Goal: Task Accomplishment & Management: Complete application form

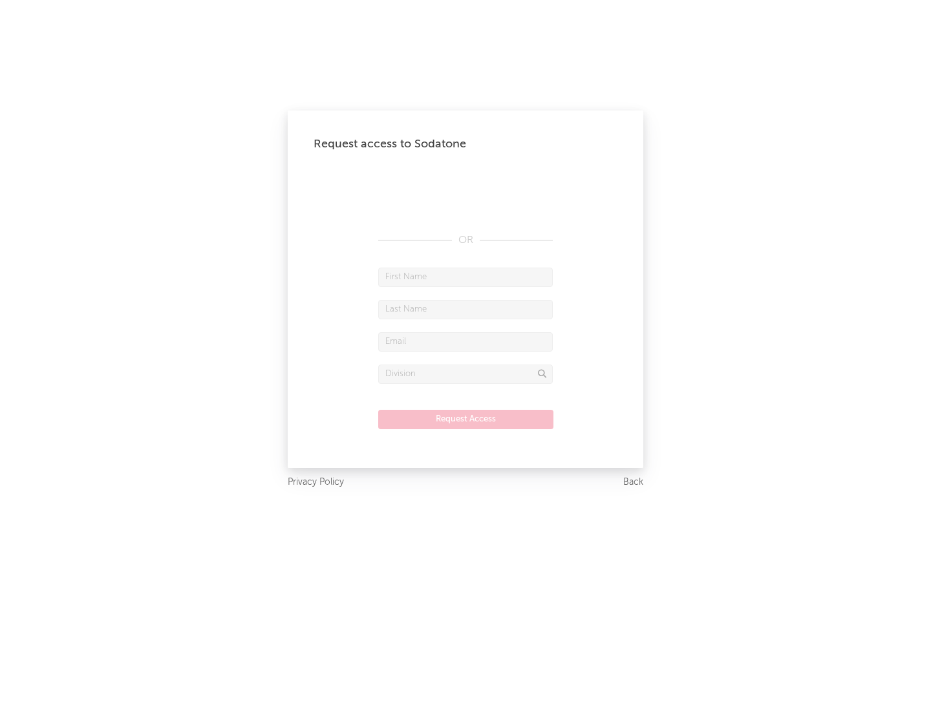
click at [465, 277] on input "text" at bounding box center [465, 277] width 174 height 19
type input "[PERSON_NAME]"
click at [465, 309] on input "text" at bounding box center [465, 309] width 174 height 19
type input "[PERSON_NAME]"
click at [465, 341] on input "text" at bounding box center [465, 341] width 174 height 19
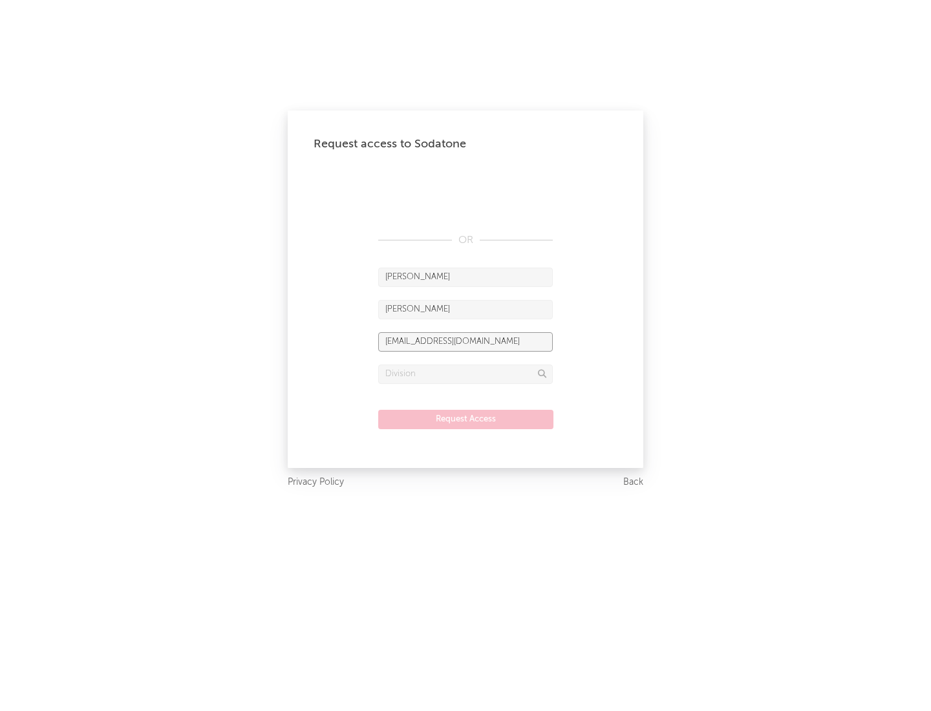
type input "[EMAIL_ADDRESS][DOMAIN_NAME]"
click at [465, 374] on input "text" at bounding box center [465, 373] width 174 height 19
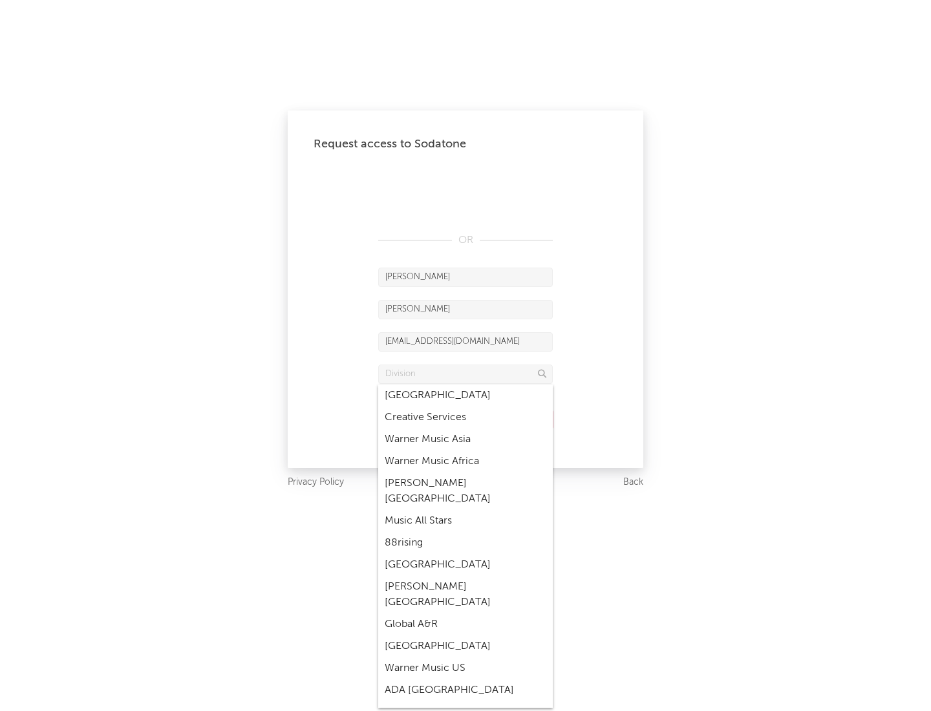
click at [465, 510] on div "Music All Stars" at bounding box center [465, 521] width 174 height 22
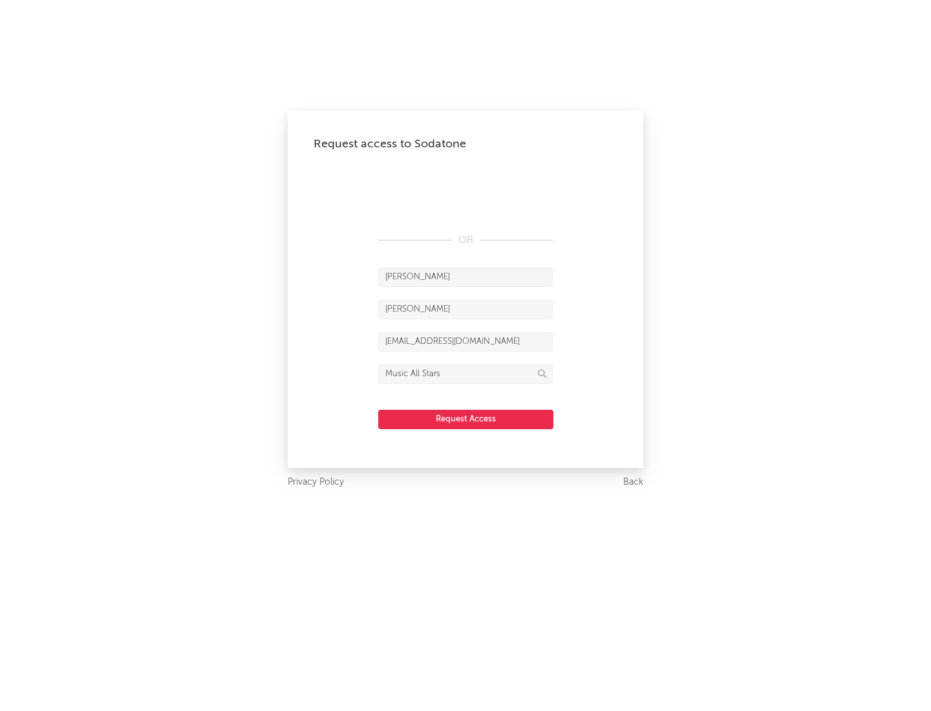
type input "Music All Stars"
click at [465, 419] on button "Request Access" at bounding box center [465, 419] width 175 height 19
